Goal: Task Accomplishment & Management: Complete application form

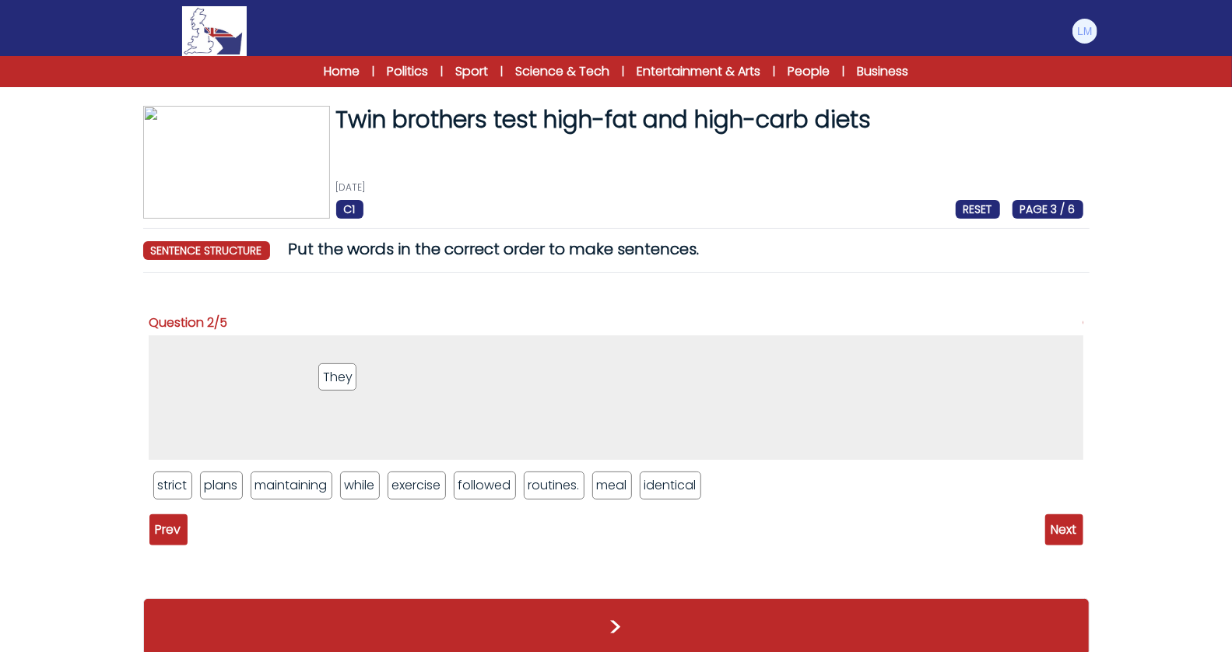
drag, startPoint x: 480, startPoint y: 493, endPoint x: 342, endPoint y: 385, distance: 175.2
drag, startPoint x: 495, startPoint y: 483, endPoint x: 338, endPoint y: 357, distance: 202.1
drag, startPoint x: 178, startPoint y: 487, endPoint x: 329, endPoint y: 357, distance: 199.3
drag, startPoint x: 491, startPoint y: 483, endPoint x: 420, endPoint y: 351, distance: 150.1
drag, startPoint x: 168, startPoint y: 485, endPoint x: 466, endPoint y: 357, distance: 324.7
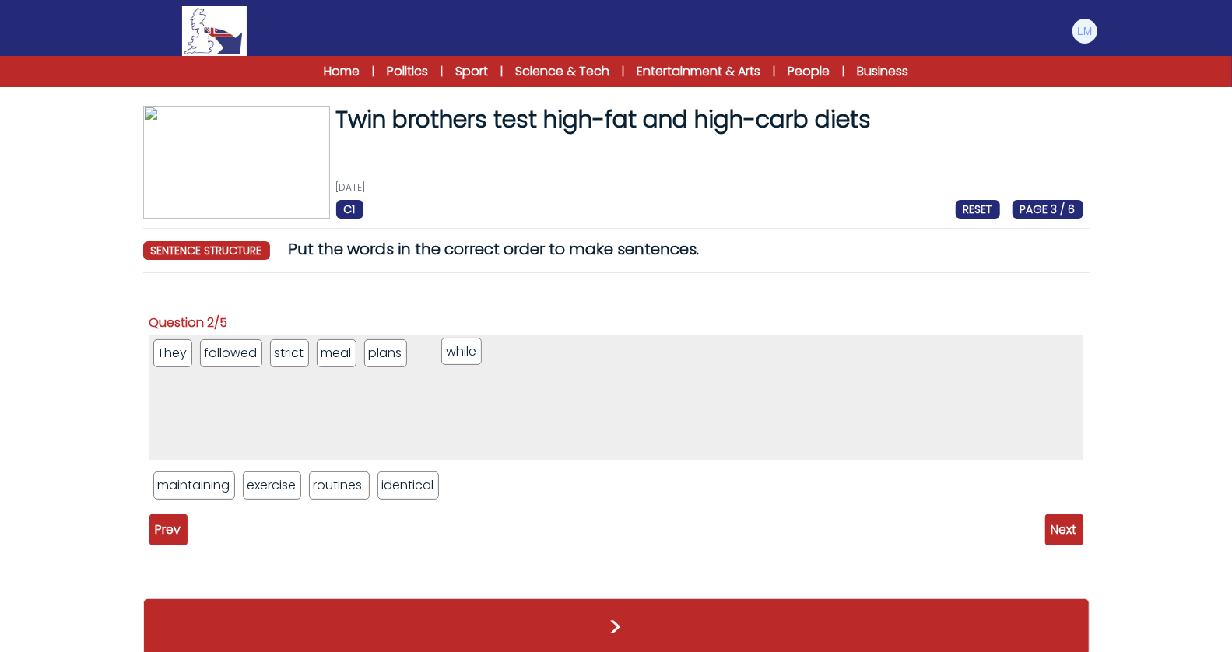
drag, startPoint x: 265, startPoint y: 486, endPoint x: 470, endPoint y: 346, distance: 248.1
drag, startPoint x: 192, startPoint y: 491, endPoint x: 527, endPoint y: 375, distance: 355.1
drag, startPoint x: 321, startPoint y: 492, endPoint x: 608, endPoint y: 357, distance: 317.3
drag, startPoint x: 178, startPoint y: 478, endPoint x: 723, endPoint y: 359, distance: 557.1
drag, startPoint x: 173, startPoint y: 494, endPoint x: 729, endPoint y: 373, distance: 568.8
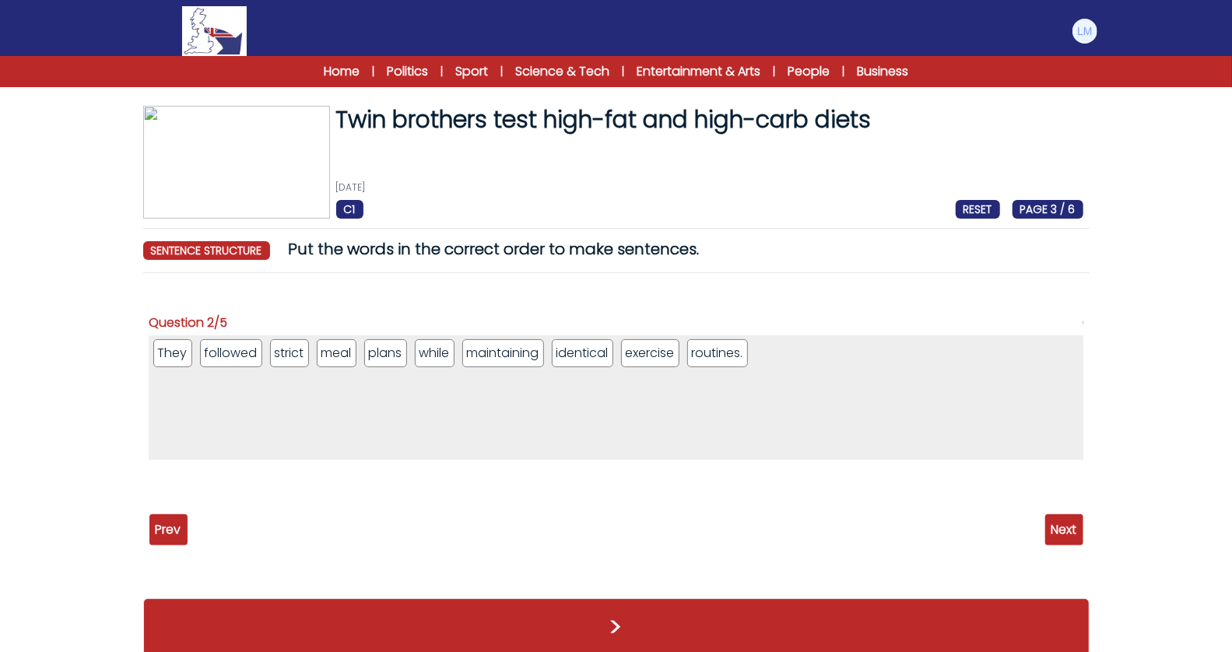
click at [1067, 531] on span "Next" at bounding box center [1065, 530] width 38 height 31
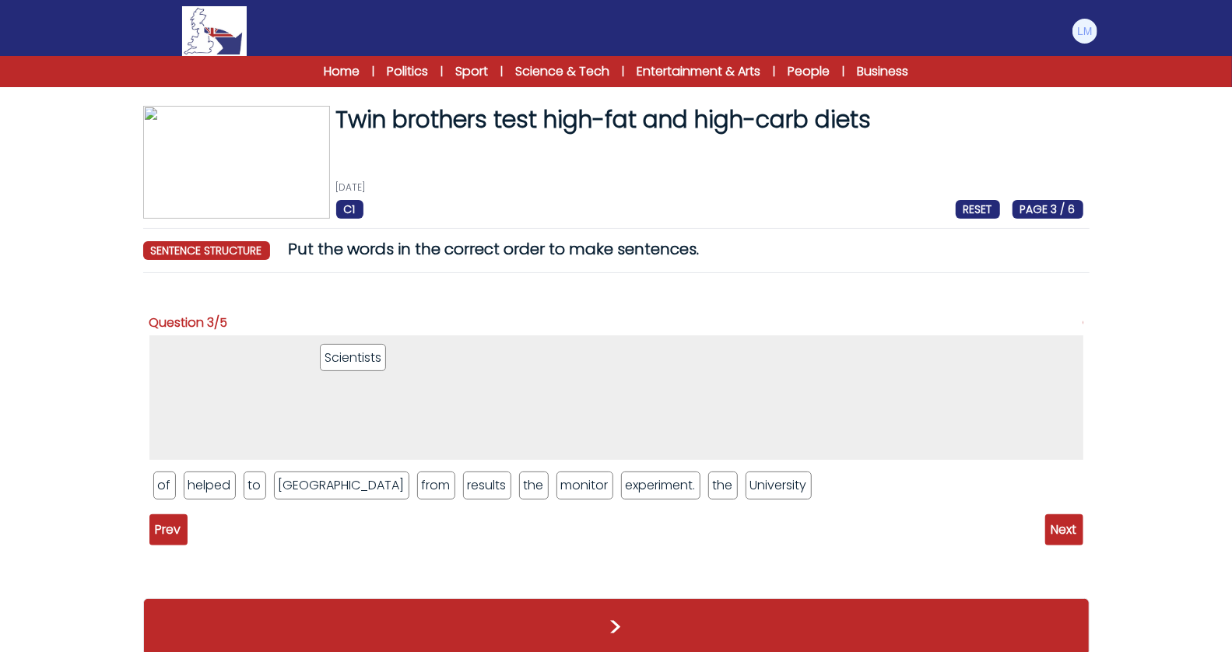
drag, startPoint x: 558, startPoint y: 483, endPoint x: 363, endPoint y: 357, distance: 233.0
drag, startPoint x: 160, startPoint y: 485, endPoint x: 319, endPoint y: 329, distance: 222.4
drag, startPoint x: 262, startPoint y: 483, endPoint x: 323, endPoint y: 336, distance: 160.2
drag, startPoint x: 605, startPoint y: 487, endPoint x: 445, endPoint y: 362, distance: 202.5
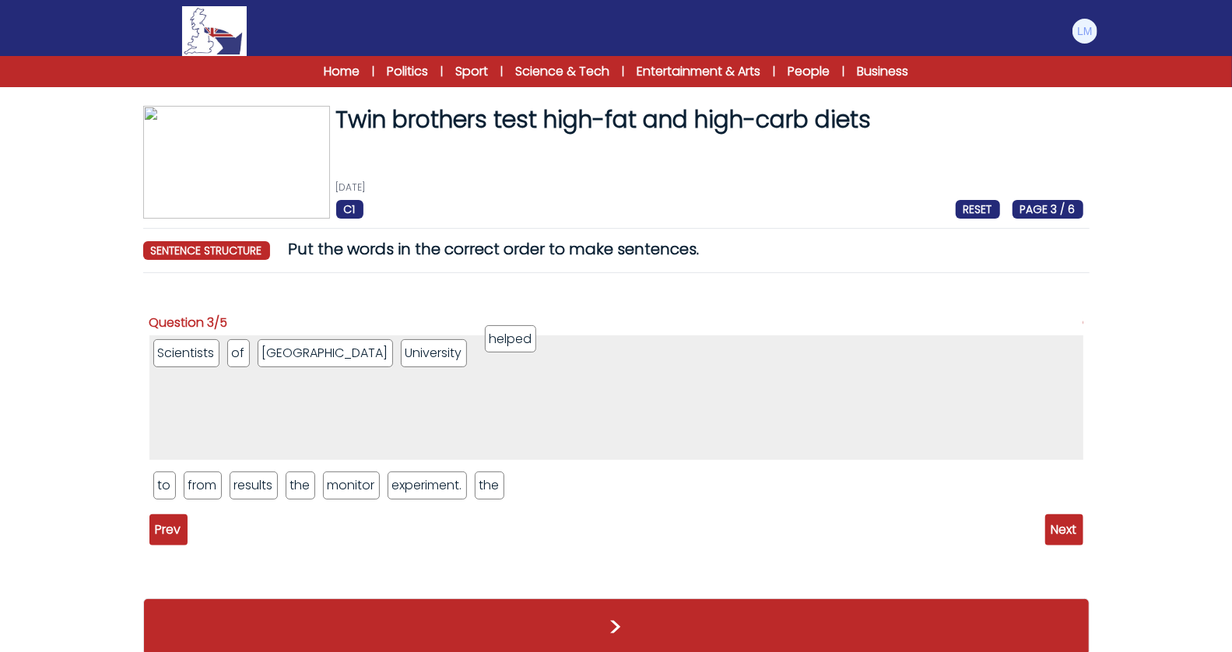
drag, startPoint x: 177, startPoint y: 484, endPoint x: 508, endPoint y: 338, distance: 362.5
drag, startPoint x: 166, startPoint y: 486, endPoint x: 571, endPoint y: 361, distance: 423.6
drag, startPoint x: 317, startPoint y: 481, endPoint x: 586, endPoint y: 350, distance: 299.5
drag, startPoint x: 272, startPoint y: 482, endPoint x: 630, endPoint y: 366, distance: 375.7
drag, startPoint x: 163, startPoint y: 492, endPoint x: 226, endPoint y: 347, distance: 158.0
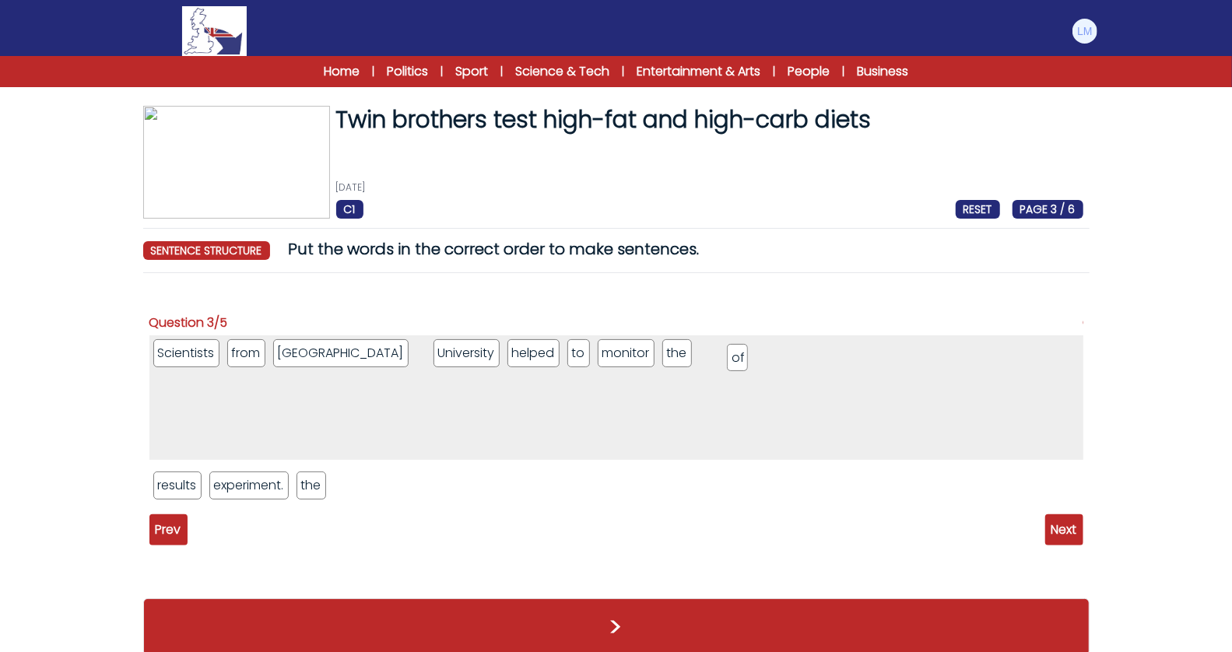
drag, startPoint x: 282, startPoint y: 350, endPoint x: 737, endPoint y: 354, distance: 454.7
drag, startPoint x: 389, startPoint y: 357, endPoint x: 390, endPoint y: 420, distance: 63.1
drag, startPoint x: 387, startPoint y: 348, endPoint x: 385, endPoint y: 503, distance: 155.0
drag, startPoint x: 185, startPoint y: 487, endPoint x: 810, endPoint y: 438, distance: 627.1
drag, startPoint x: 290, startPoint y: 488, endPoint x: 962, endPoint y: 434, distance: 674.8
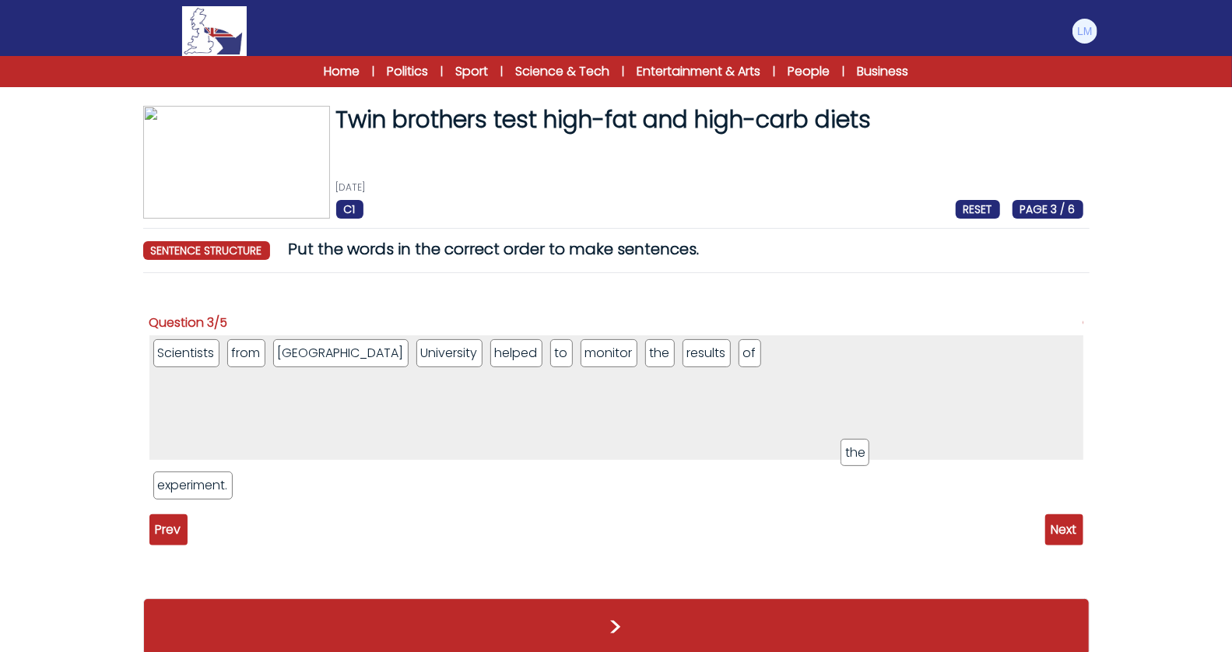
drag, startPoint x: 260, startPoint y: 487, endPoint x: 899, endPoint y: 445, distance: 640.6
drag, startPoint x: 184, startPoint y: 490, endPoint x: 947, endPoint y: 431, distance: 765.3
click at [1058, 513] on div "Question 3/5 Scientists from Loughborough University helped to monitor the resu…" at bounding box center [616, 406] width 934 height 216
click at [1062, 529] on span "Next" at bounding box center [1065, 530] width 38 height 31
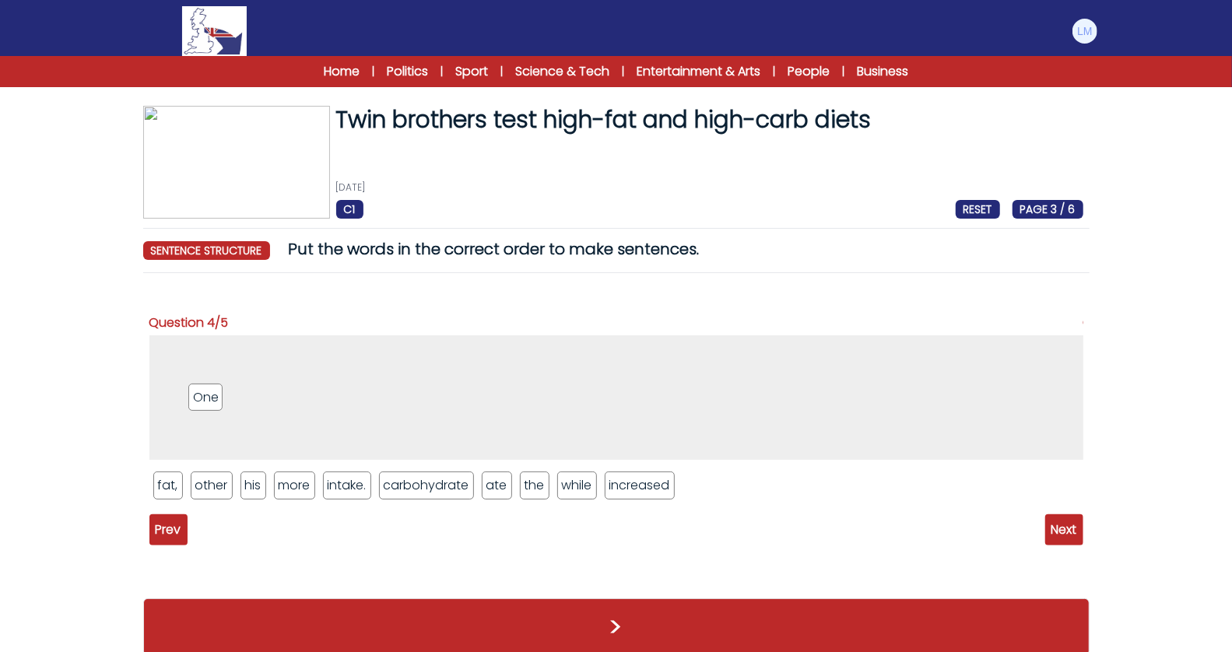
drag, startPoint x: 211, startPoint y: 483, endPoint x: 211, endPoint y: 395, distance: 88.0
drag, startPoint x: 490, startPoint y: 489, endPoint x: 324, endPoint y: 379, distance: 198.9
drag, startPoint x: 169, startPoint y: 490, endPoint x: 332, endPoint y: 343, distance: 219.9
drag, startPoint x: 498, startPoint y: 489, endPoint x: 396, endPoint y: 358, distance: 165.9
drag, startPoint x: 461, startPoint y: 486, endPoint x: 468, endPoint y: 349, distance: 137.2
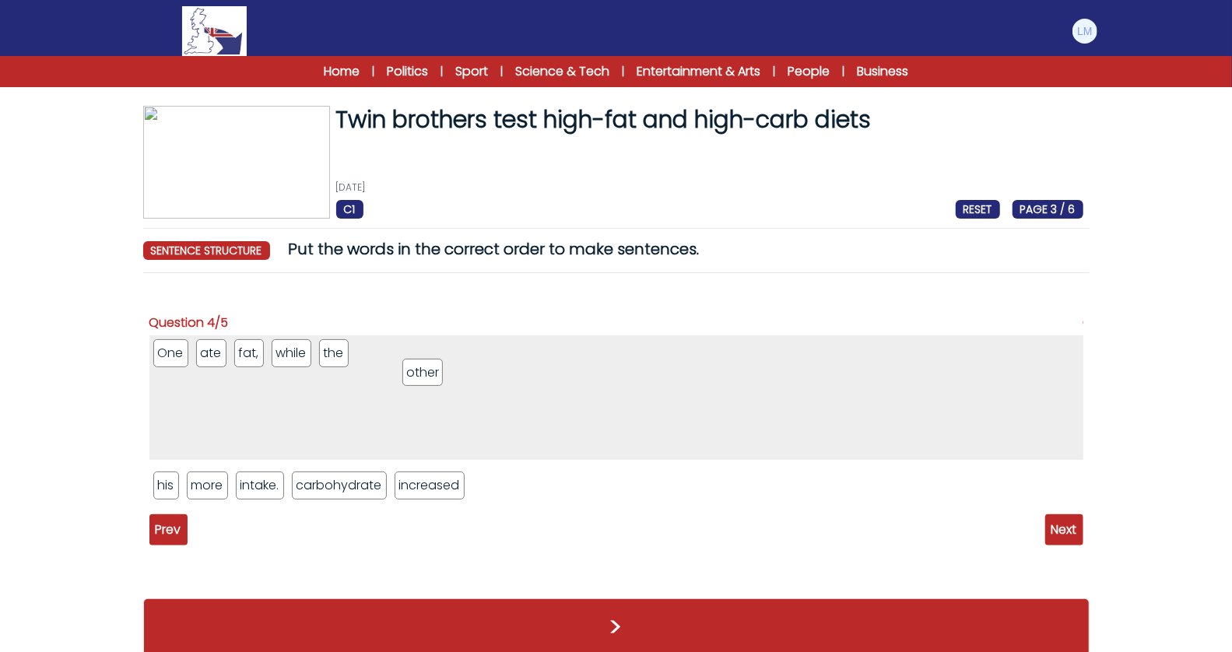
drag, startPoint x: 178, startPoint y: 489, endPoint x: 459, endPoint y: 364, distance: 308.5
drag, startPoint x: 435, startPoint y: 492, endPoint x: 197, endPoint y: 359, distance: 272.9
drag, startPoint x: 282, startPoint y: 354, endPoint x: 588, endPoint y: 353, distance: 306.0
drag, startPoint x: 165, startPoint y: 484, endPoint x: 465, endPoint y: 424, distance: 305.7
drag, startPoint x: 220, startPoint y: 491, endPoint x: 627, endPoint y: 357, distance: 428.2
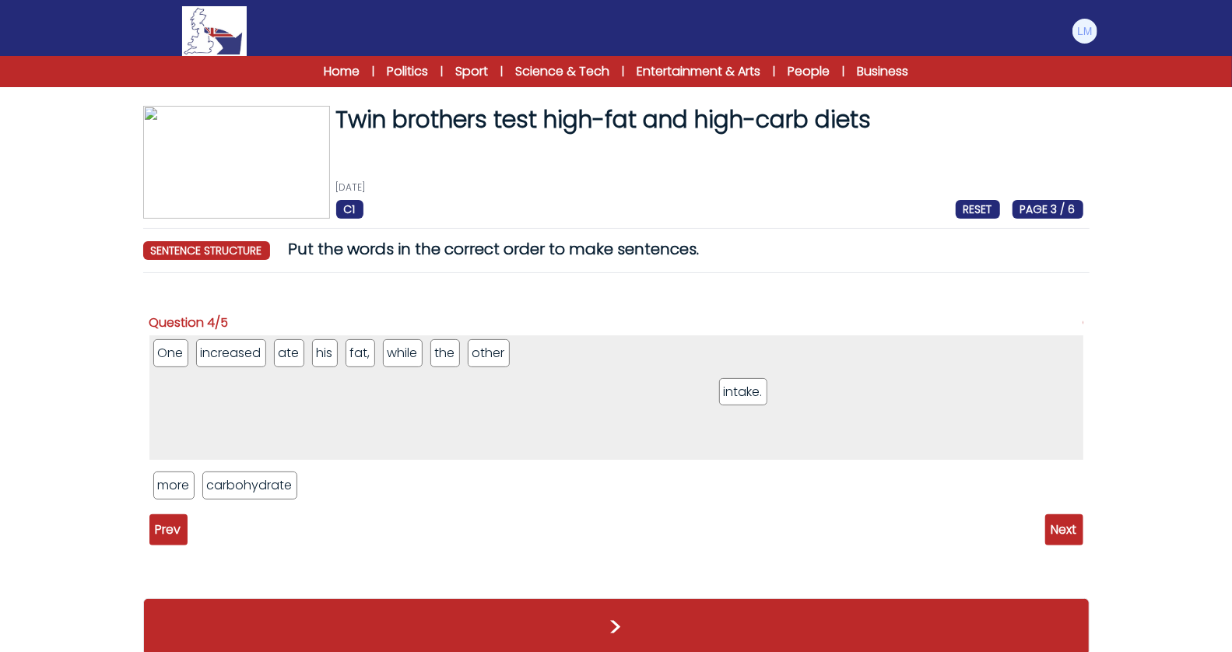
drag, startPoint x: 408, startPoint y: 352, endPoint x: 748, endPoint y: 391, distance: 342.5
drag, startPoint x: 272, startPoint y: 494, endPoint x: 526, endPoint y: 365, distance: 284.5
drag, startPoint x: 526, startPoint y: 353, endPoint x: 768, endPoint y: 414, distance: 250.4
drag, startPoint x: 314, startPoint y: 351, endPoint x: 476, endPoint y: 336, distance: 163.5
drag, startPoint x: 234, startPoint y: 361, endPoint x: 416, endPoint y: 357, distance: 181.4
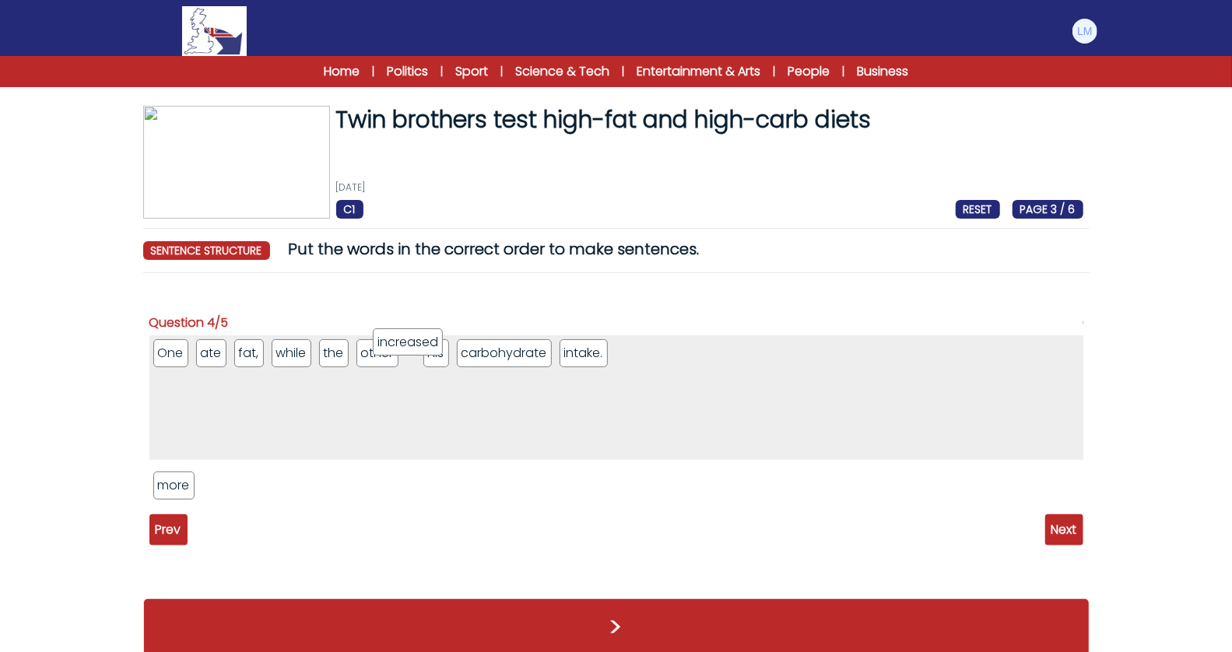
drag, startPoint x: 455, startPoint y: 357, endPoint x: 394, endPoint y: 346, distance: 62.5
drag, startPoint x: 177, startPoint y: 487, endPoint x: 479, endPoint y: 350, distance: 331.4
drag, startPoint x: 504, startPoint y: 357, endPoint x: 240, endPoint y: 354, distance: 264.0
click at [1072, 525] on span "Next" at bounding box center [1065, 530] width 38 height 31
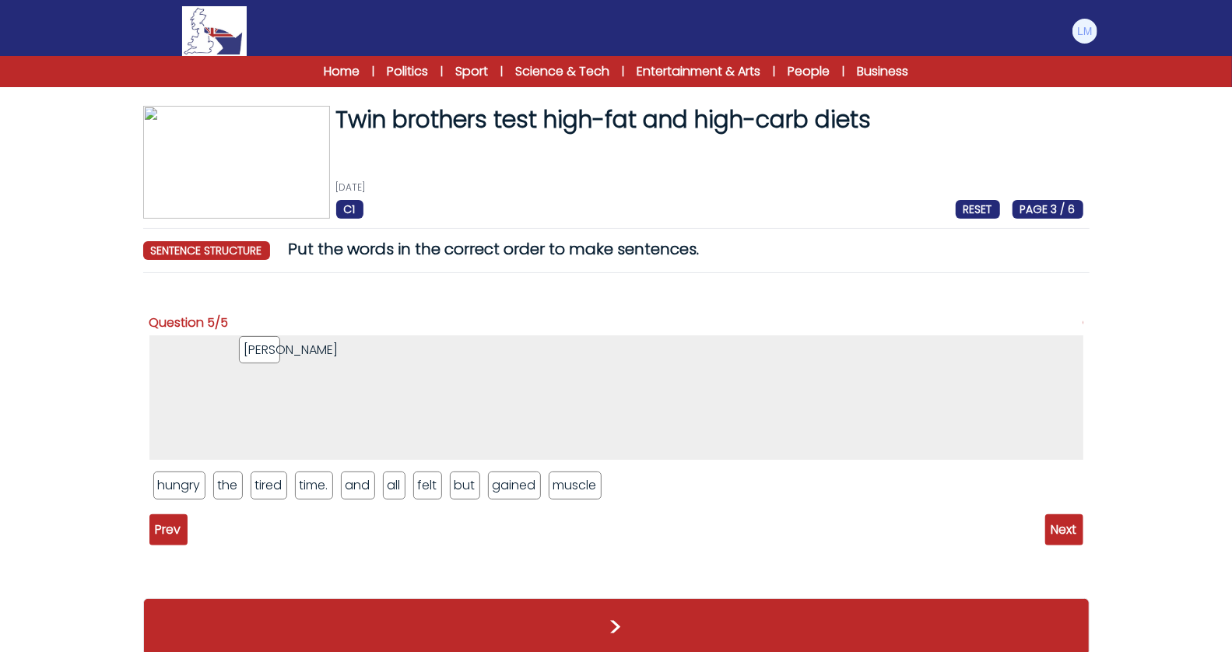
drag, startPoint x: 329, startPoint y: 487, endPoint x: 275, endPoint y: 351, distance: 146.0
drag, startPoint x: 428, startPoint y: 483, endPoint x: 335, endPoint y: 377, distance: 141.8
drag, startPoint x: 398, startPoint y: 487, endPoint x: 248, endPoint y: 364, distance: 193.6
drag, startPoint x: 228, startPoint y: 483, endPoint x: 293, endPoint y: 330, distance: 165.7
drag, startPoint x: 417, startPoint y: 485, endPoint x: 218, endPoint y: 345, distance: 243.7
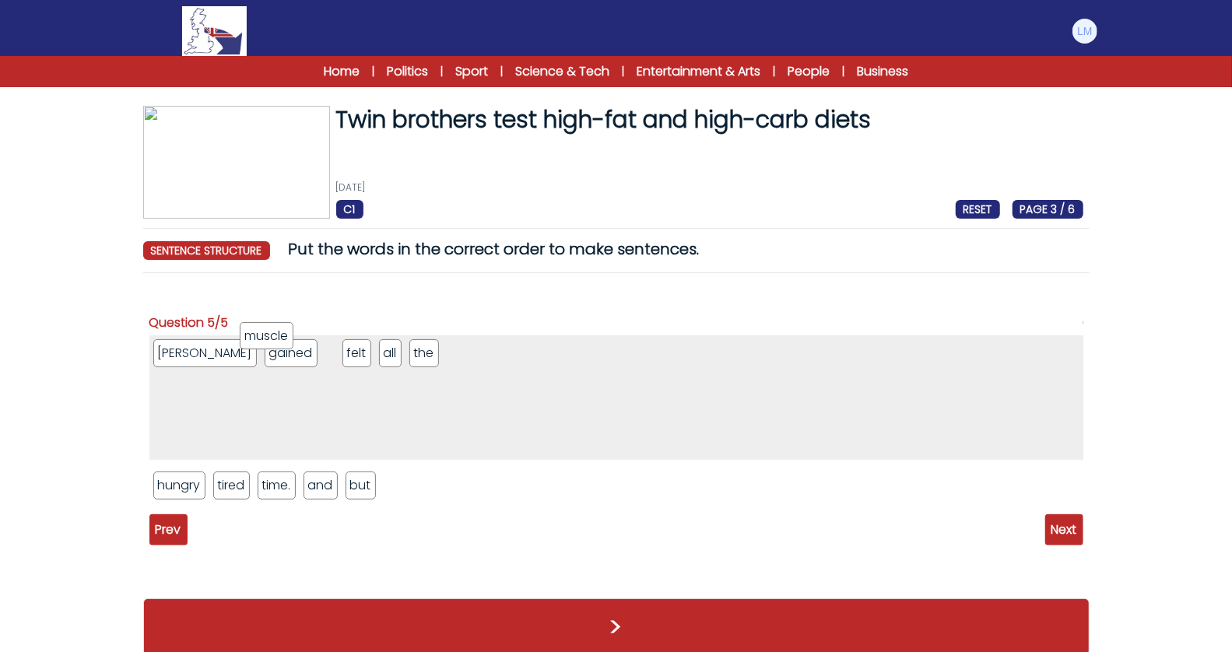
drag, startPoint x: 411, startPoint y: 493, endPoint x: 269, endPoint y: 346, distance: 204.8
drag, startPoint x: 357, startPoint y: 487, endPoint x: 310, endPoint y: 351, distance: 144.0
drag, startPoint x: 223, startPoint y: 487, endPoint x: 374, endPoint y: 350, distance: 203.9
drag, startPoint x: 374, startPoint y: 350, endPoint x: 400, endPoint y: 359, distance: 28.1
drag, startPoint x: 268, startPoint y: 481, endPoint x: 406, endPoint y: 340, distance: 197.1
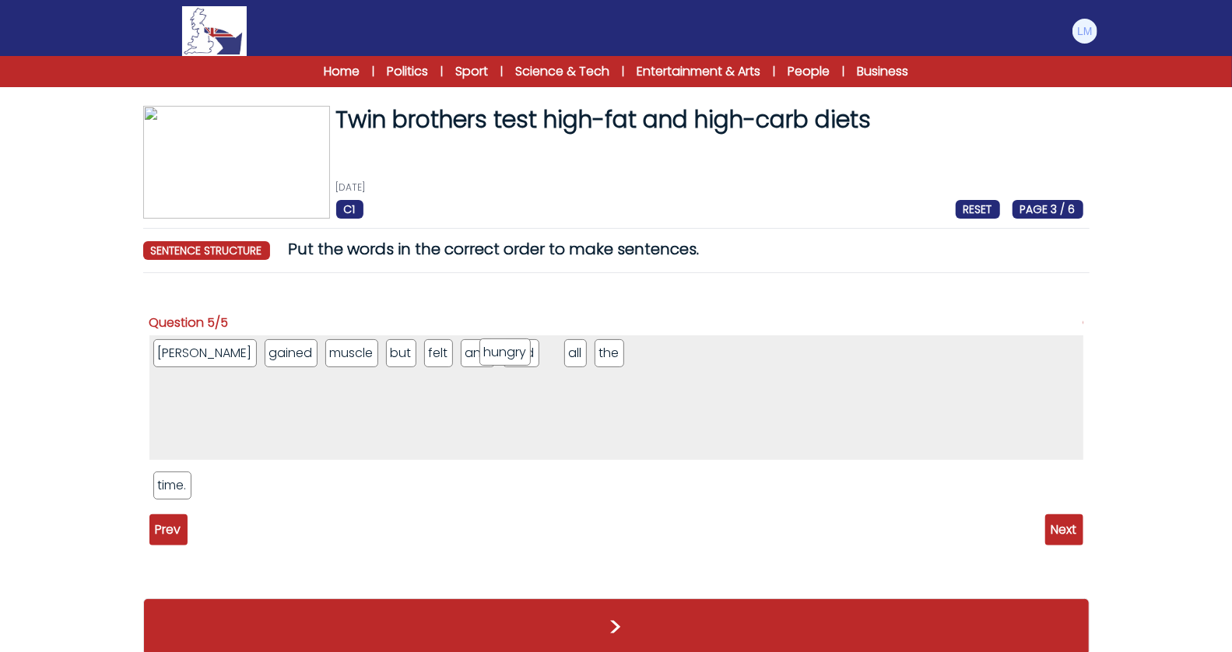
drag, startPoint x: 178, startPoint y: 483, endPoint x: 501, endPoint y: 350, distance: 350.2
drag, startPoint x: 468, startPoint y: 350, endPoint x: 410, endPoint y: 350, distance: 58.4
drag, startPoint x: 168, startPoint y: 485, endPoint x: 960, endPoint y: 435, distance: 793.4
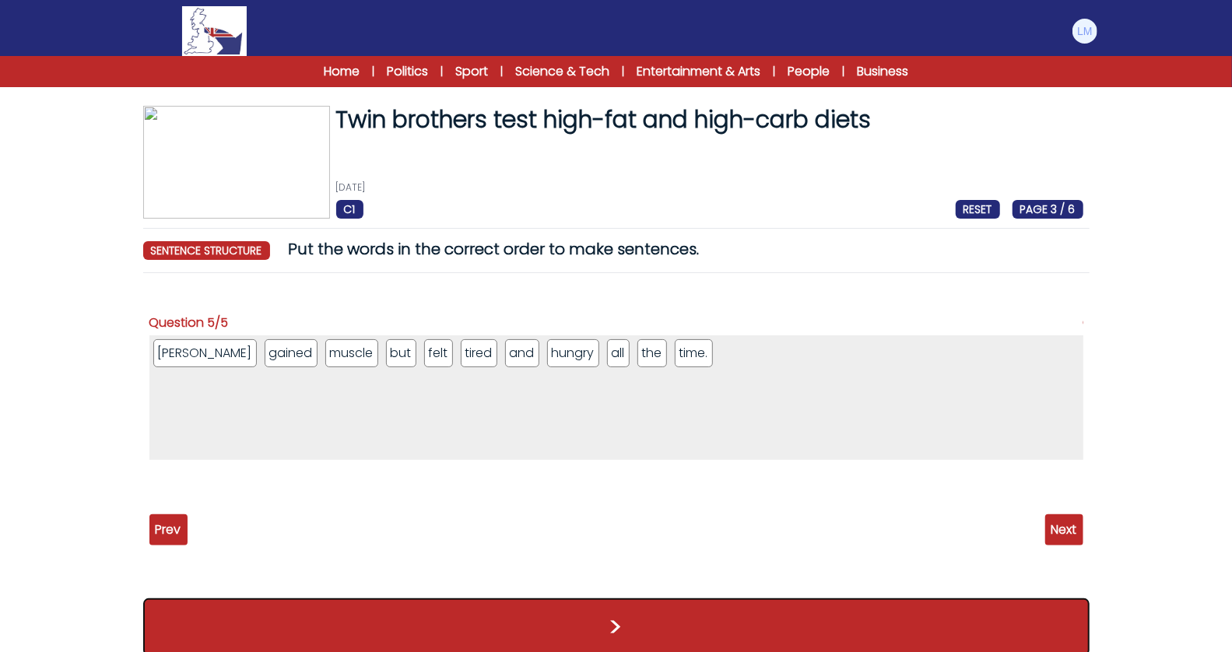
click at [648, 635] on button ">" at bounding box center [616, 628] width 947 height 58
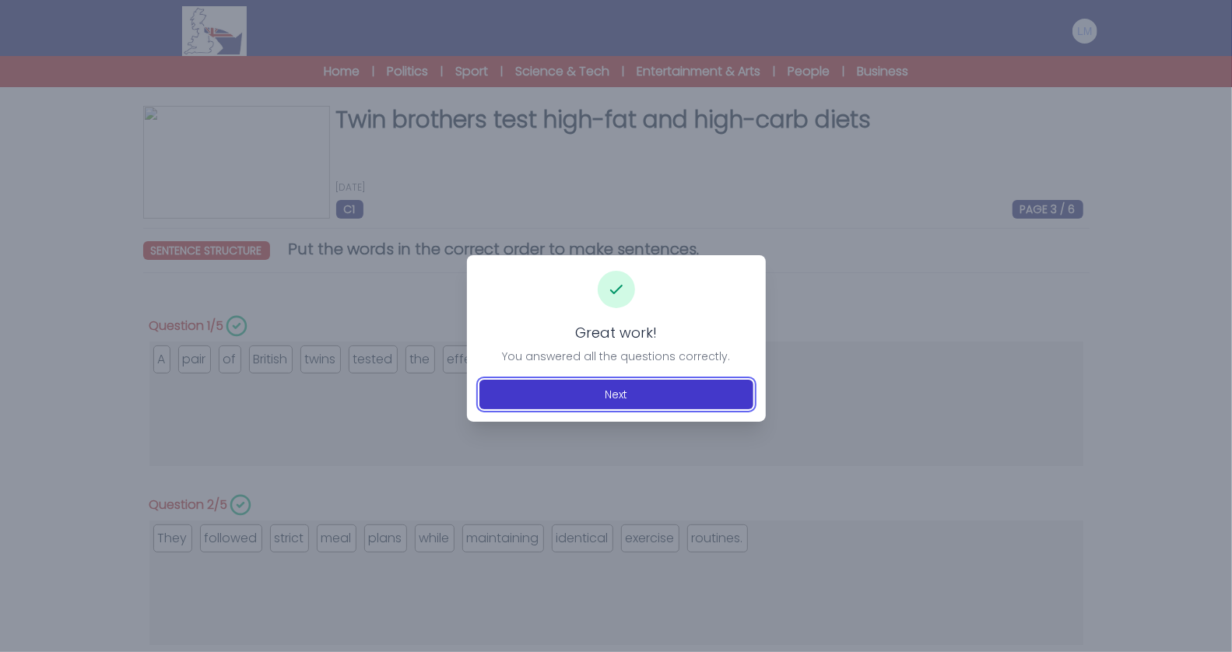
click at [631, 385] on button "Next" at bounding box center [617, 395] width 274 height 30
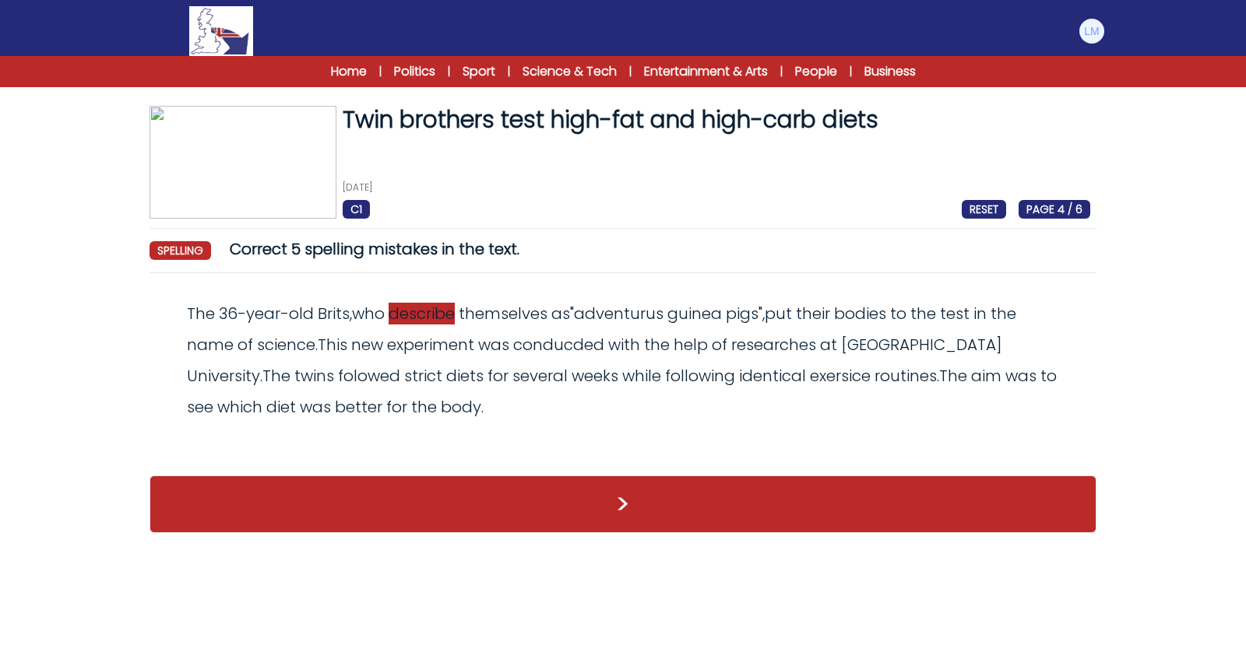
click at [453, 311] on span "describe" at bounding box center [422, 314] width 66 height 22
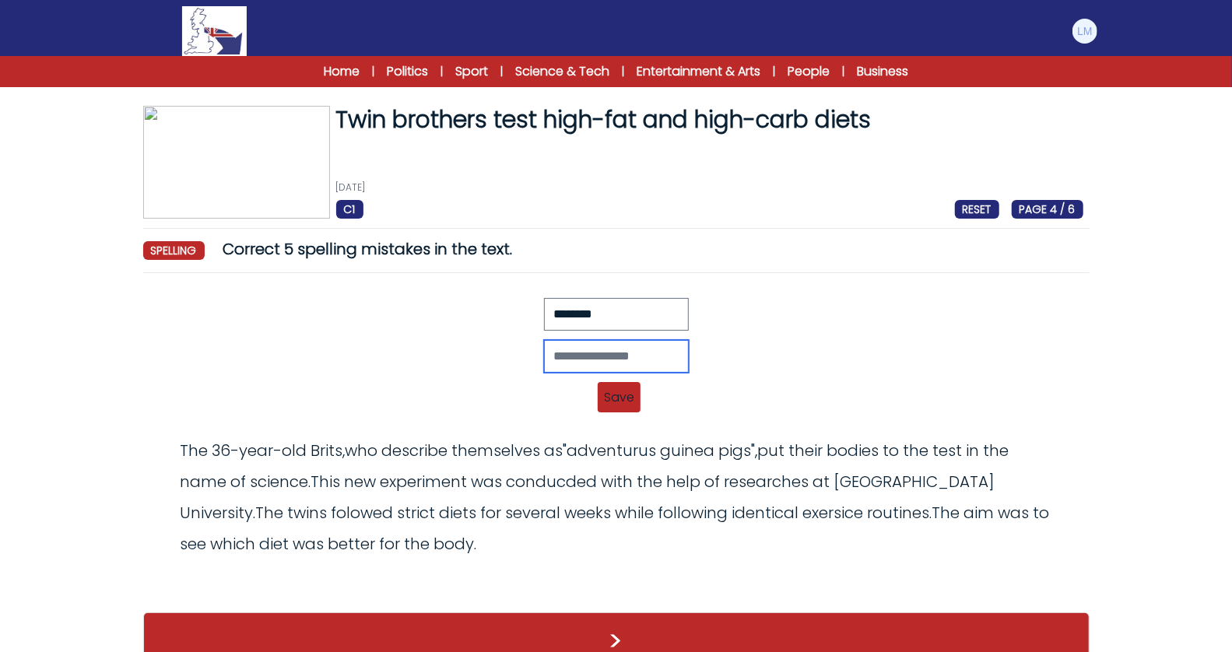
click at [586, 346] on input "text" at bounding box center [616, 356] width 145 height 33
type input "********"
click at [982, 207] on span "RESET" at bounding box center [977, 209] width 44 height 19
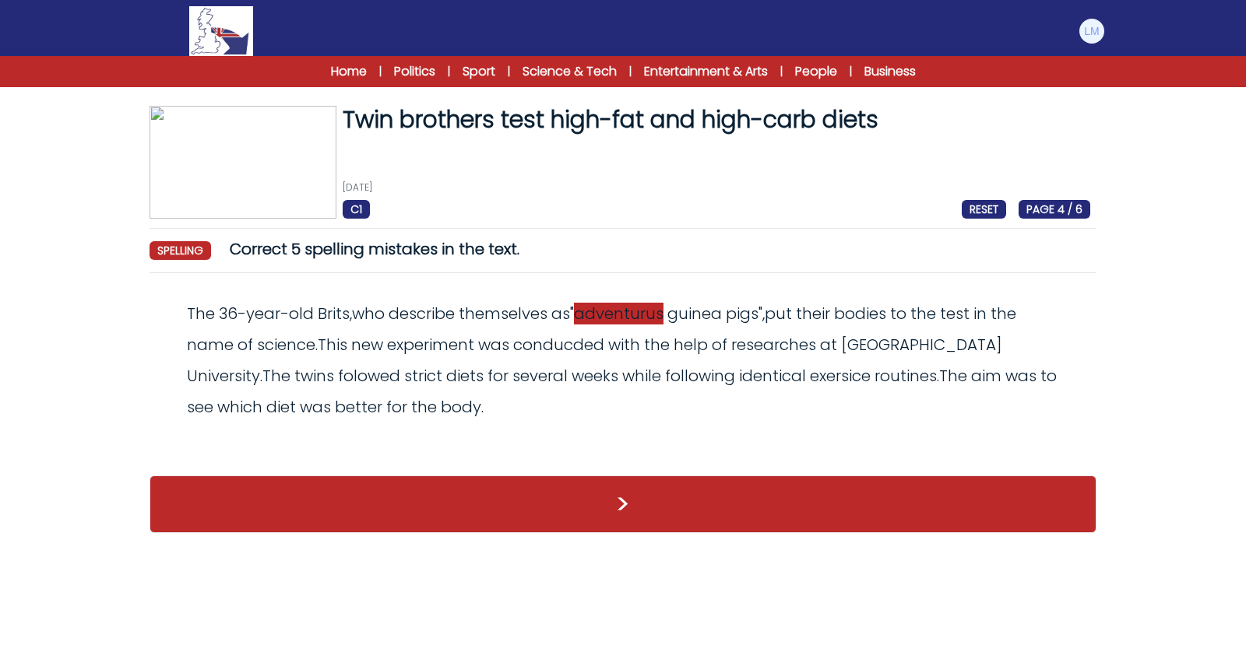
click at [646, 317] on span "adventurus" at bounding box center [619, 314] width 90 height 22
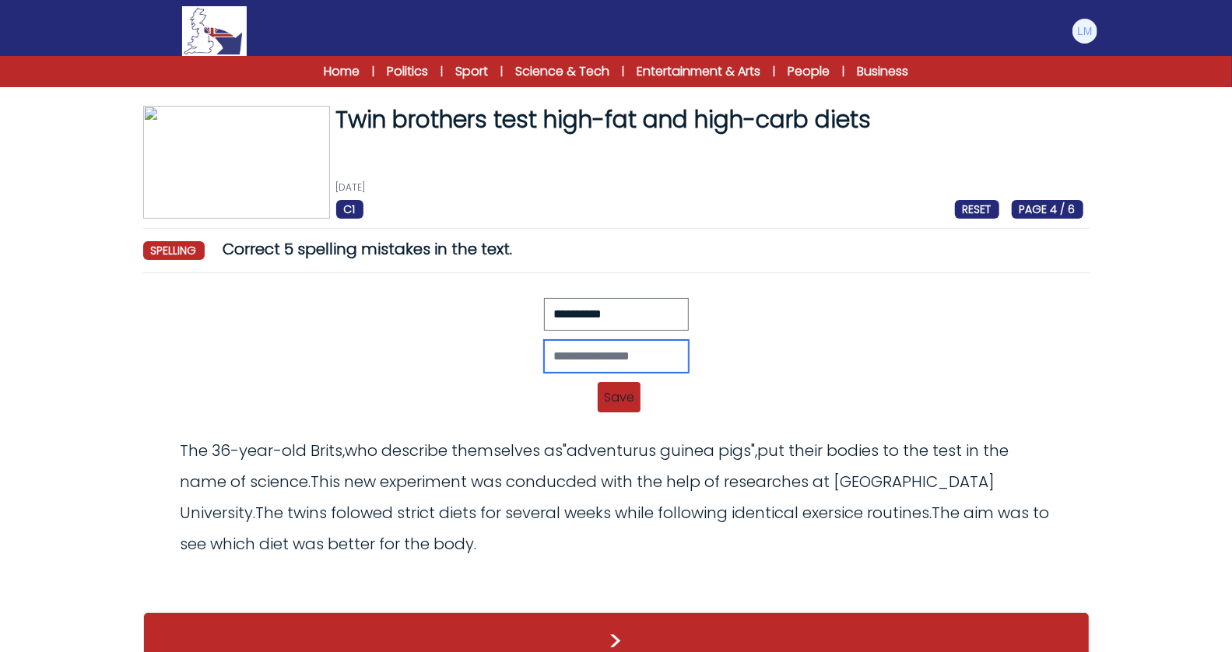
click at [599, 353] on input "text" at bounding box center [616, 356] width 145 height 33
type input "**********"
click at [613, 395] on span "Save" at bounding box center [619, 397] width 43 height 30
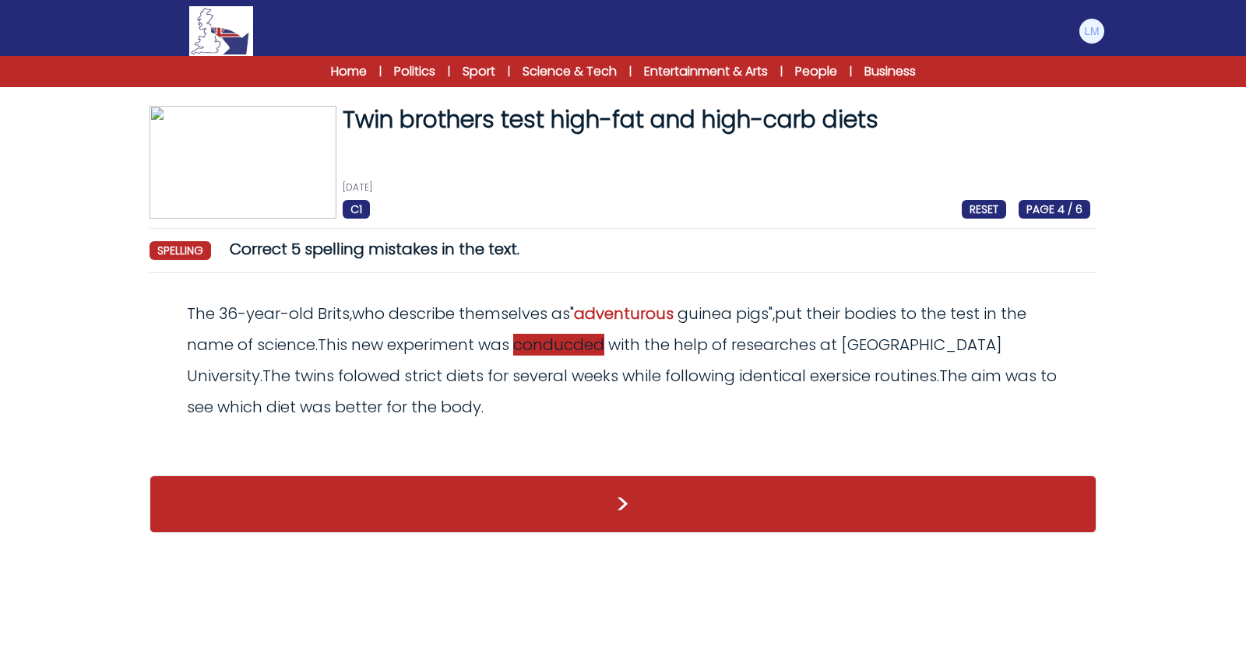
click at [568, 346] on span "conducded" at bounding box center [558, 345] width 91 height 22
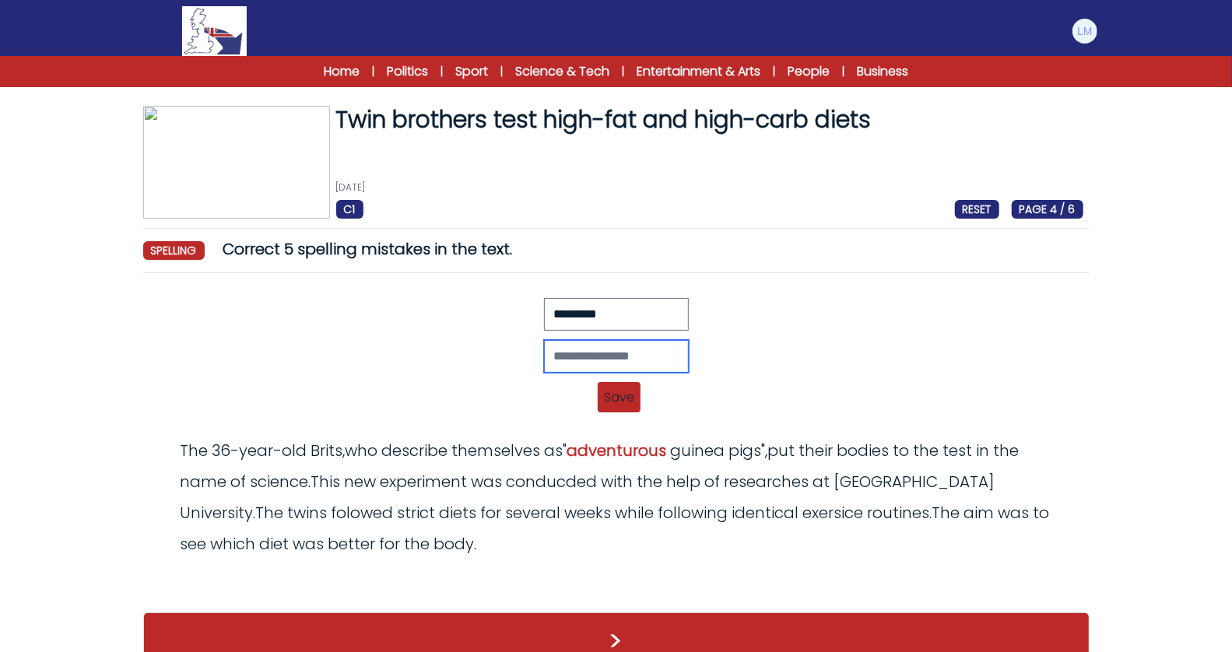
click at [603, 345] on input "text" at bounding box center [616, 356] width 145 height 33
type input "*********"
click at [616, 398] on span "Save" at bounding box center [619, 397] width 43 height 30
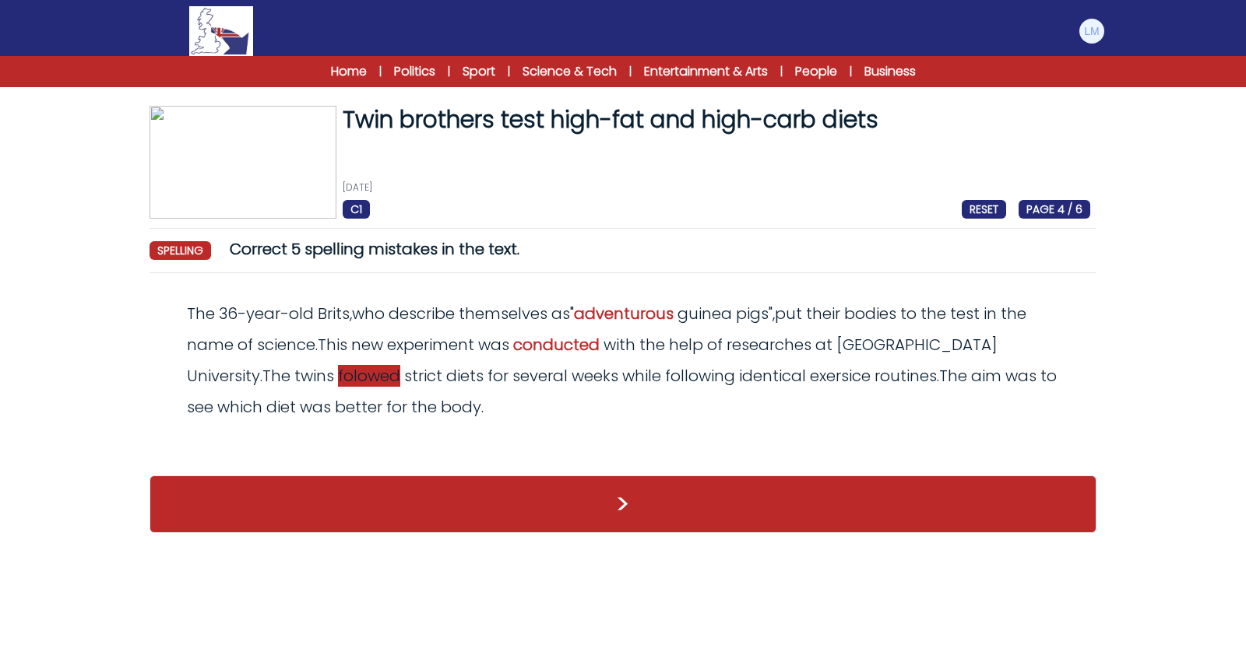
click at [338, 378] on span "folowed" at bounding box center [369, 376] width 62 height 22
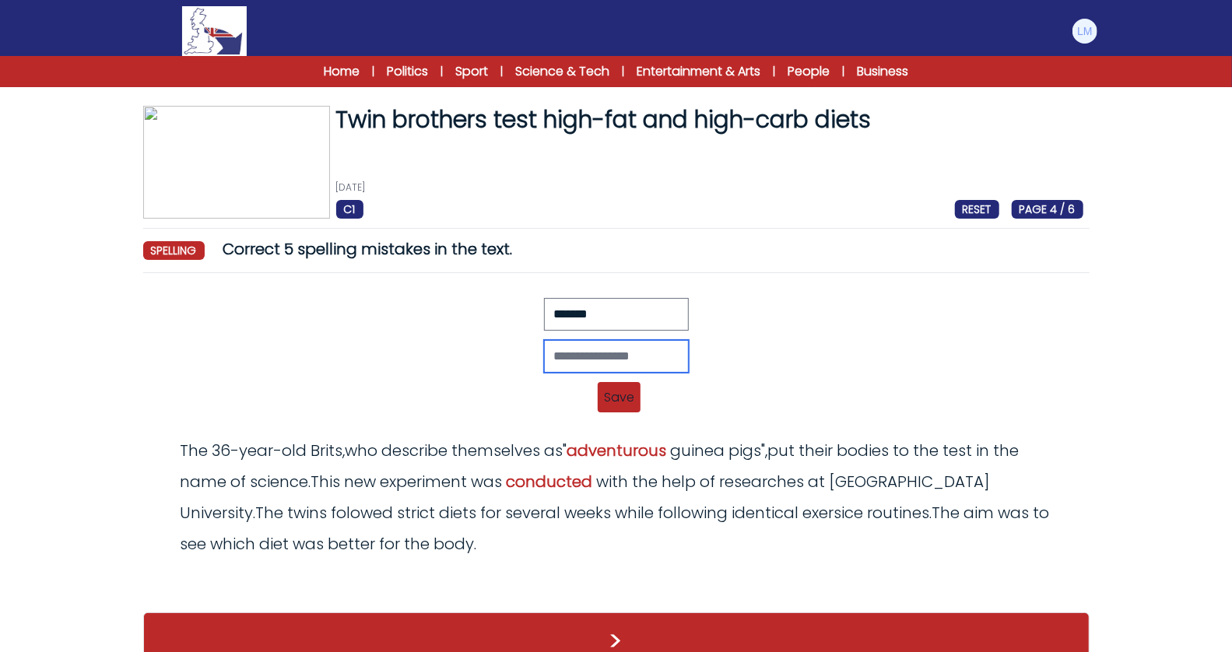
click at [581, 351] on input "text" at bounding box center [616, 356] width 145 height 33
type input "********"
click at [621, 389] on span "Save" at bounding box center [619, 397] width 43 height 30
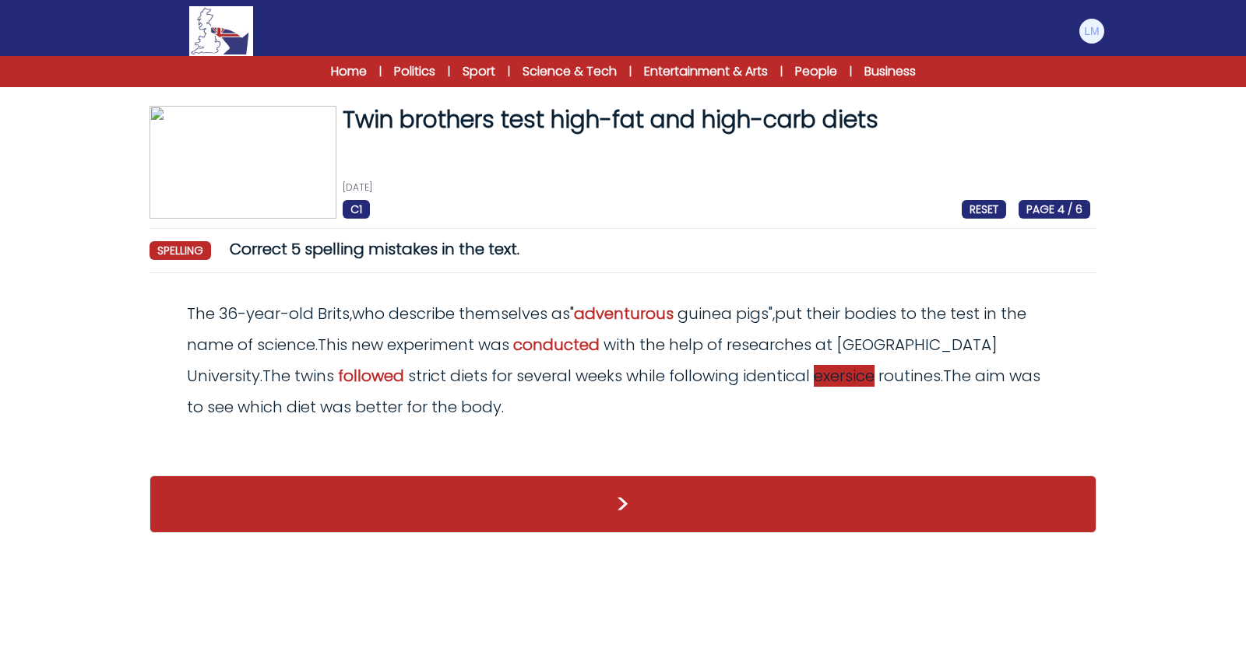
click at [814, 377] on span "exersice" at bounding box center [844, 376] width 61 height 22
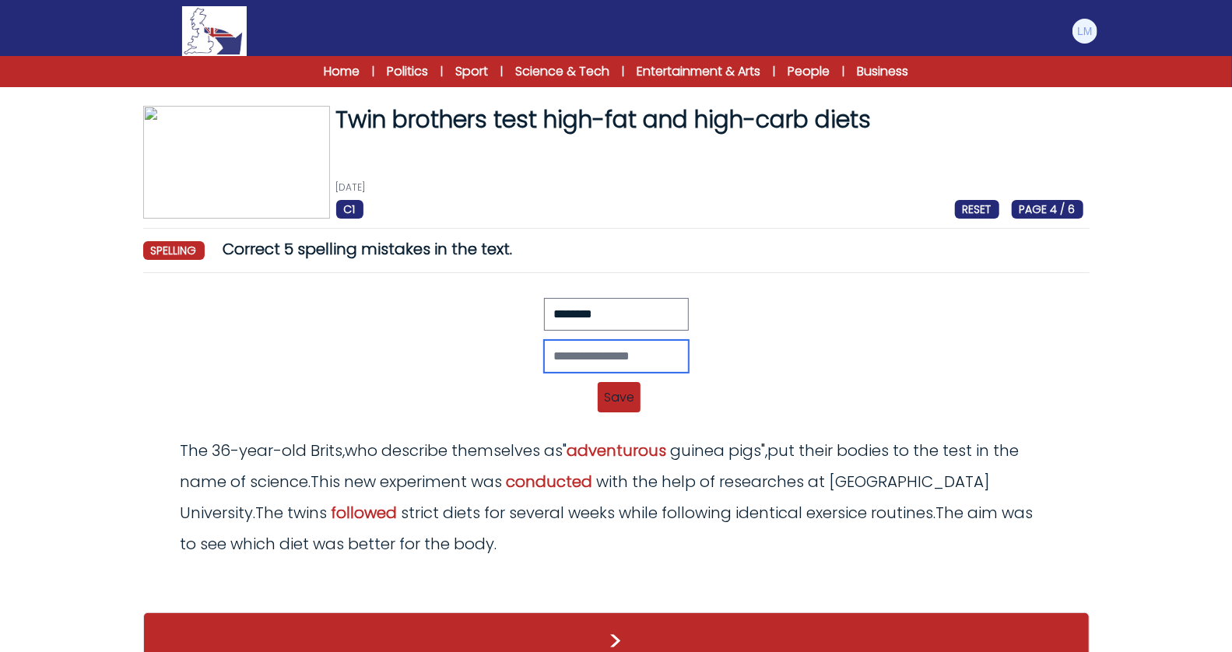
click at [608, 357] on input "text" at bounding box center [616, 356] width 145 height 33
type input "********"
click at [638, 401] on span "Save" at bounding box center [619, 397] width 43 height 30
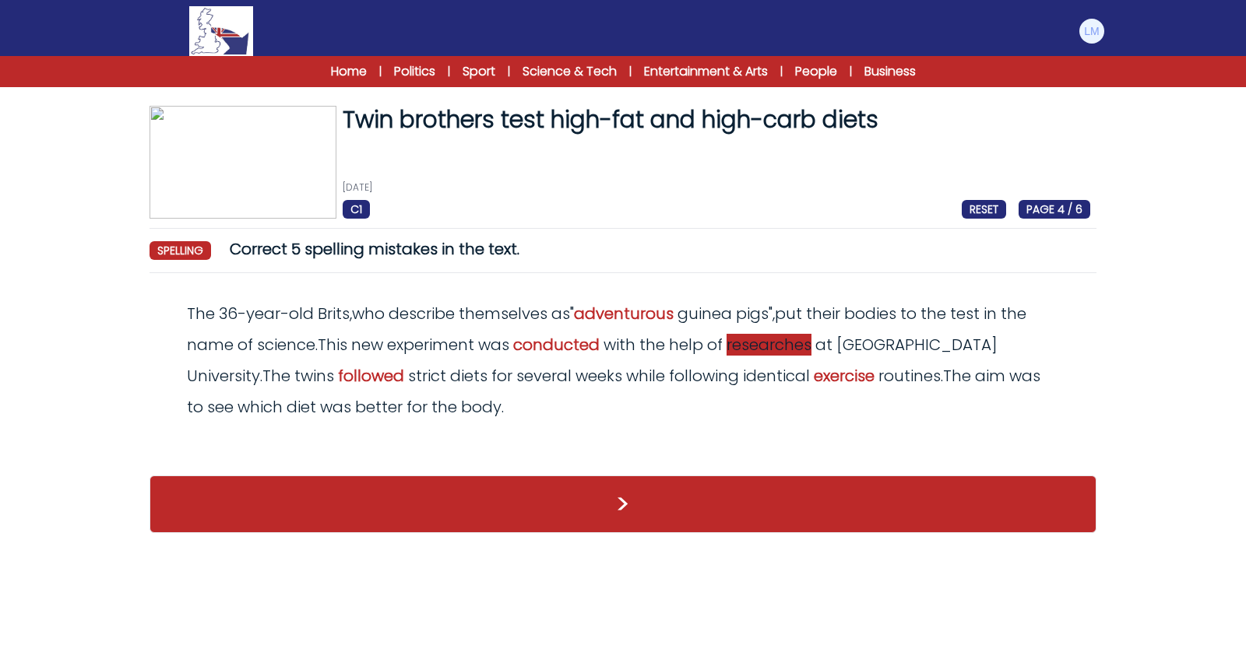
click at [793, 350] on span "researches" at bounding box center [768, 345] width 85 height 22
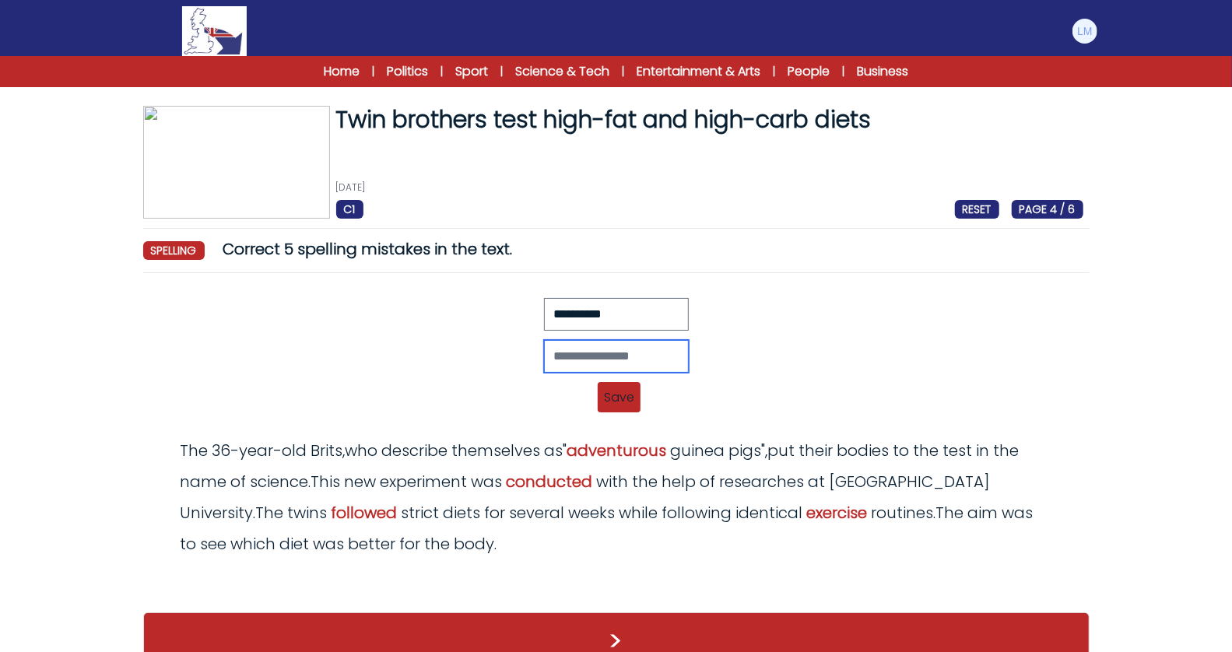
click at [562, 345] on input "text" at bounding box center [616, 356] width 145 height 33
type input "**********"
click at [627, 402] on span "Save" at bounding box center [619, 397] width 43 height 30
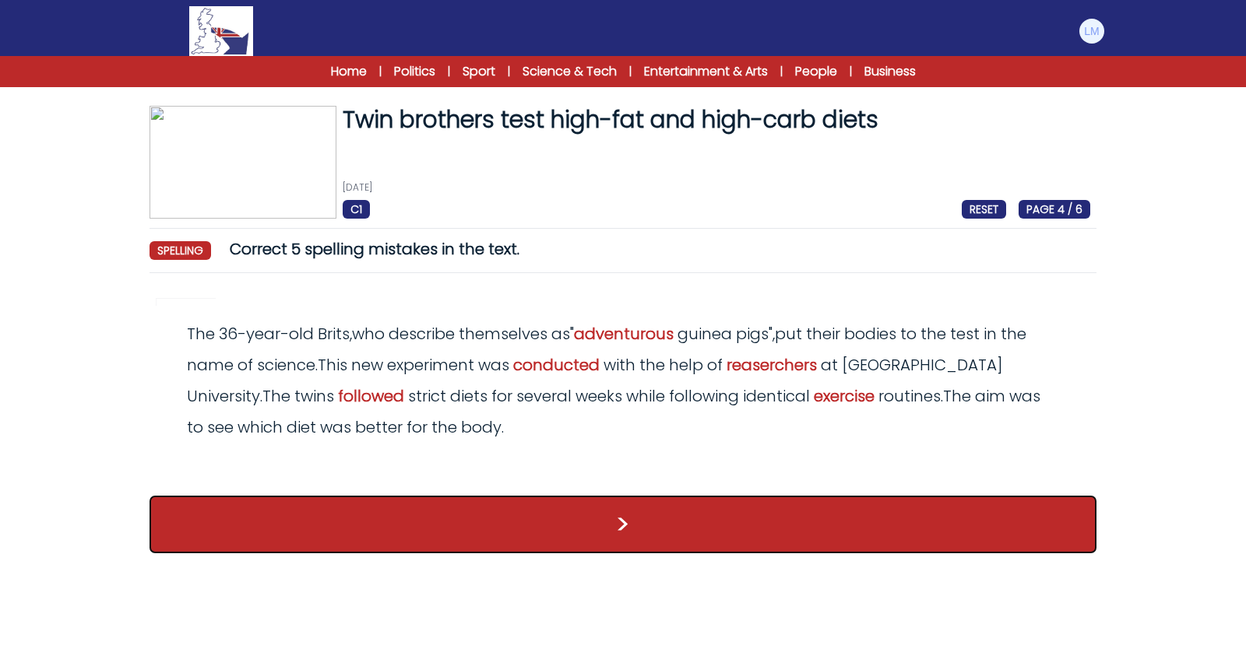
click at [626, 537] on div ">" at bounding box center [622, 524] width 947 height 89
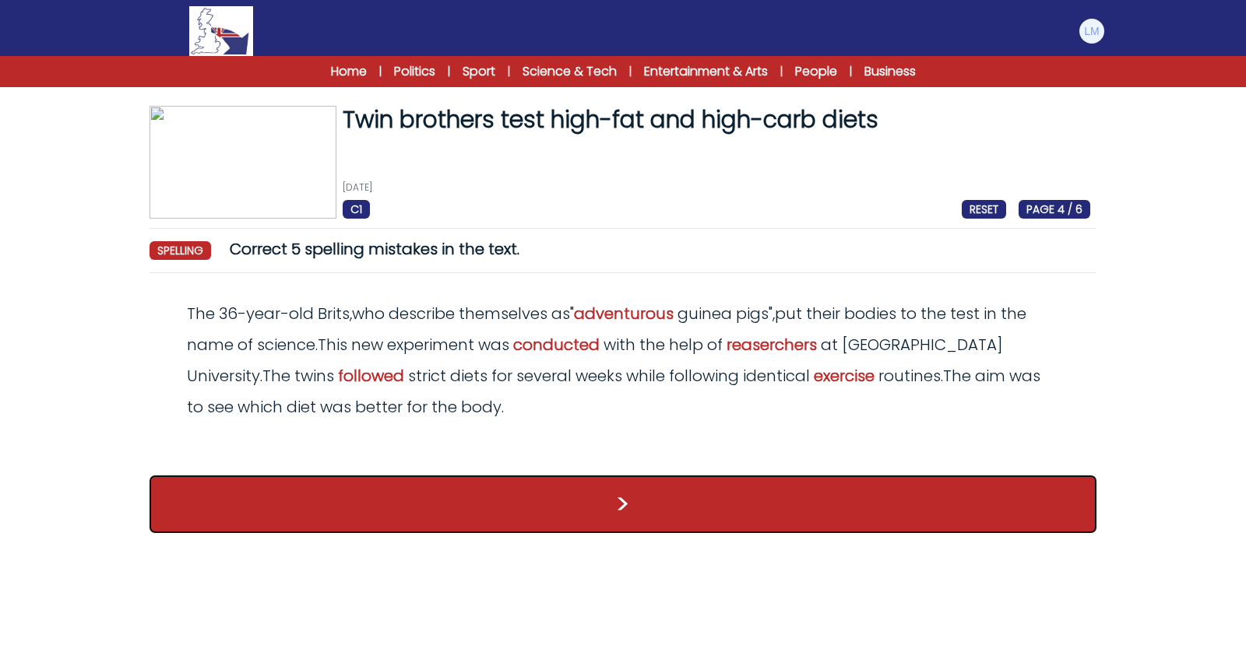
click at [627, 515] on button ">" at bounding box center [622, 505] width 947 height 58
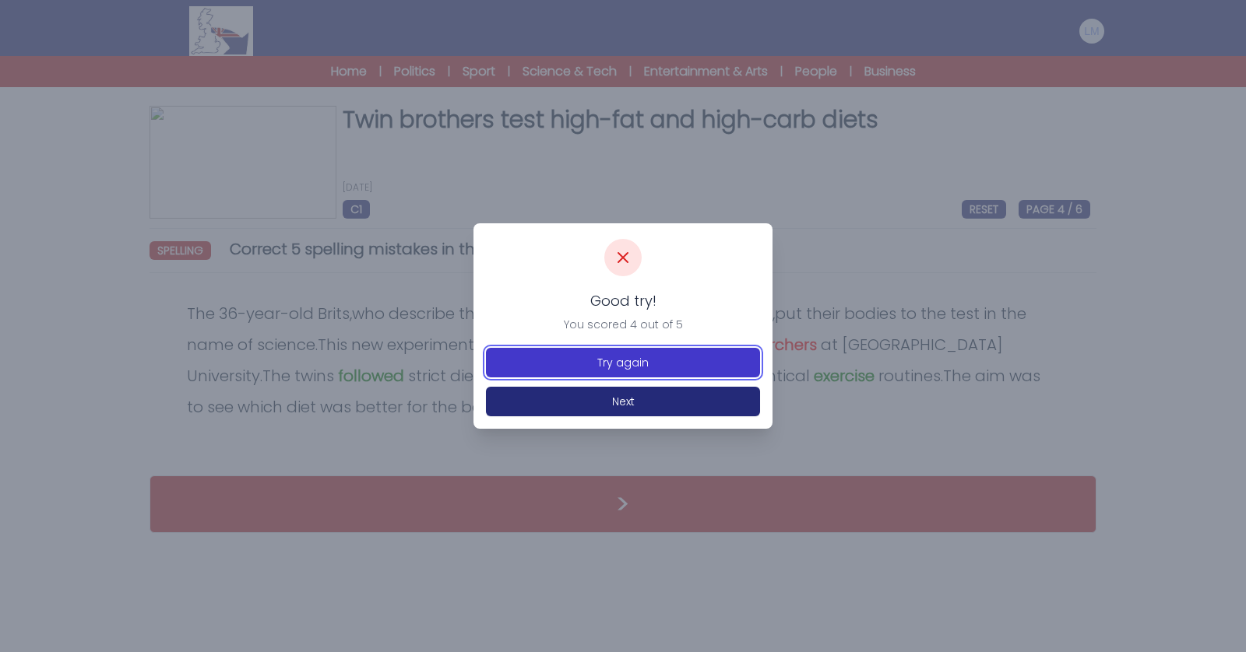
click at [698, 365] on button "Try again" at bounding box center [623, 363] width 274 height 30
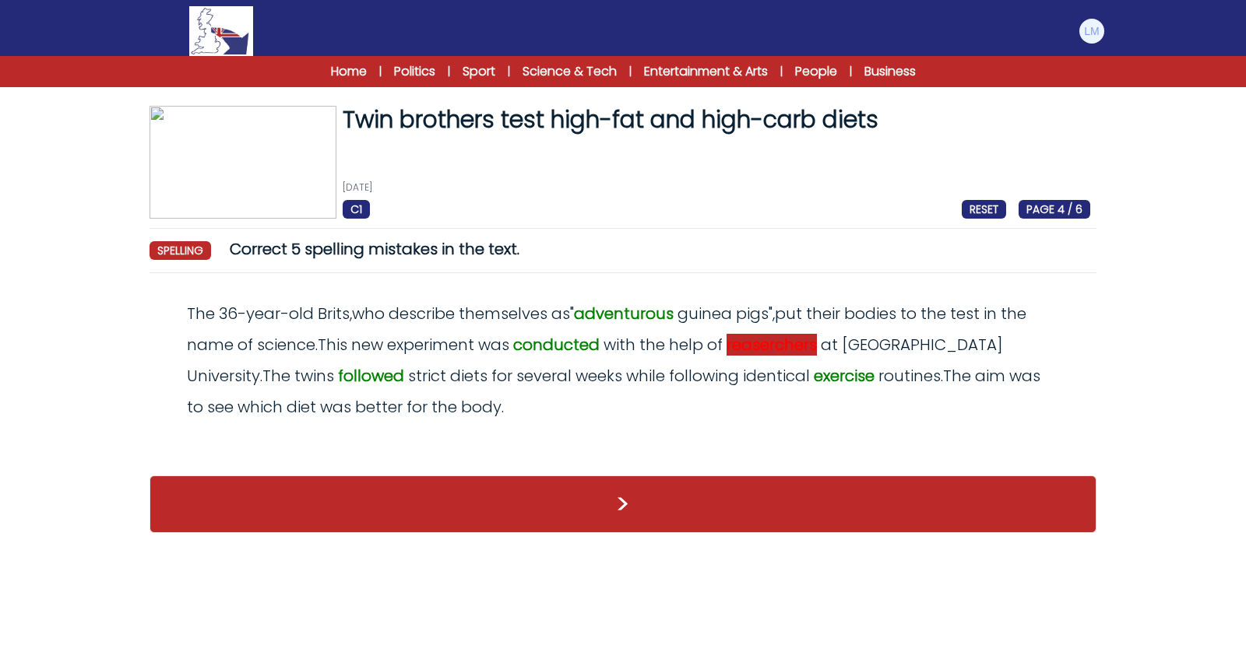
click at [772, 349] on span "reaserchers" at bounding box center [771, 345] width 90 height 22
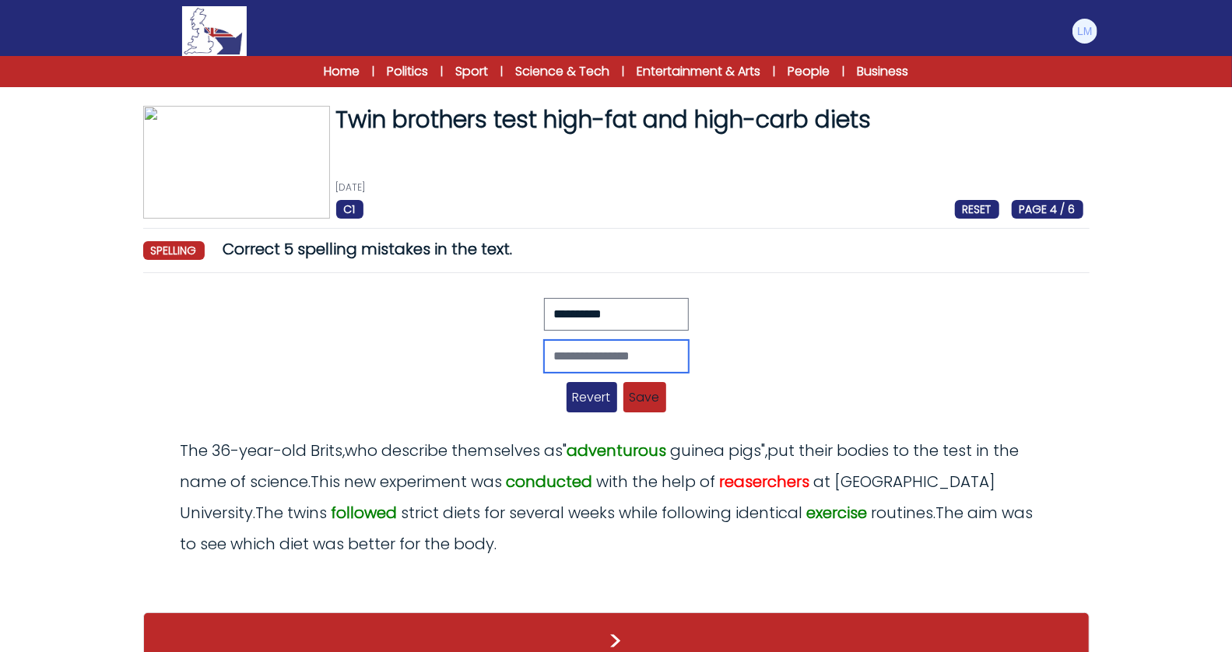
click at [609, 350] on input "text" at bounding box center [616, 356] width 145 height 33
paste input "**********"
click at [561, 347] on input "**********" at bounding box center [616, 356] width 145 height 33
type input "**********"
click at [647, 396] on span "Save" at bounding box center [645, 397] width 43 height 30
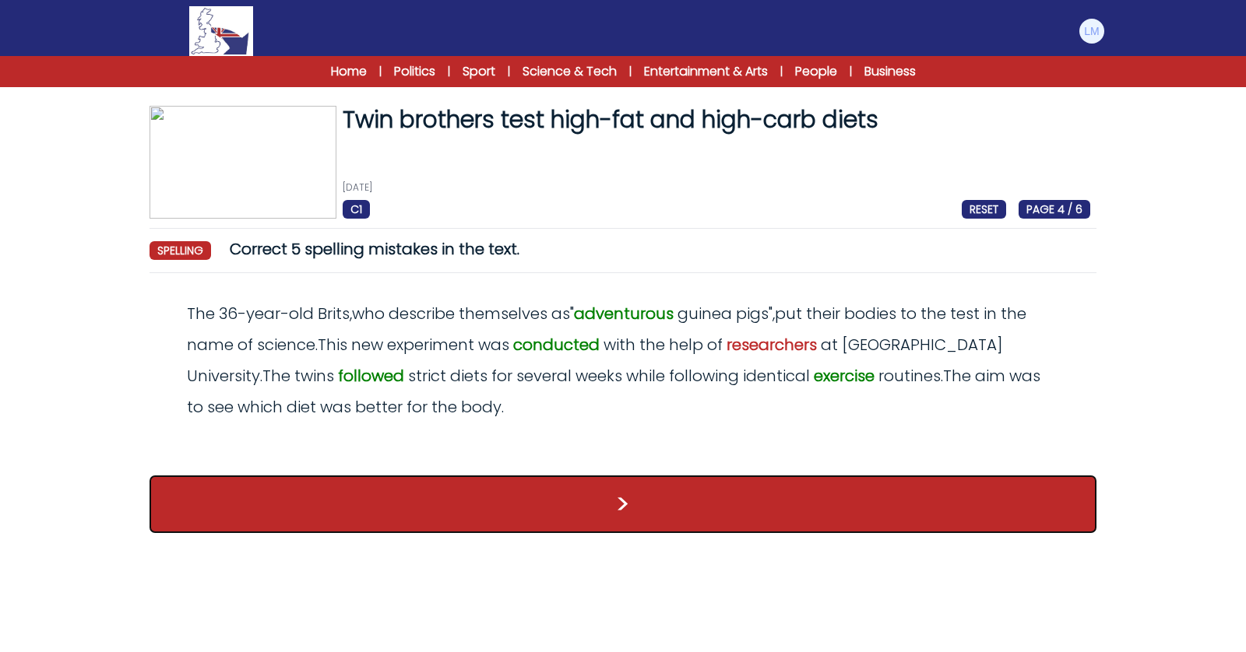
click at [723, 498] on button ">" at bounding box center [622, 505] width 947 height 58
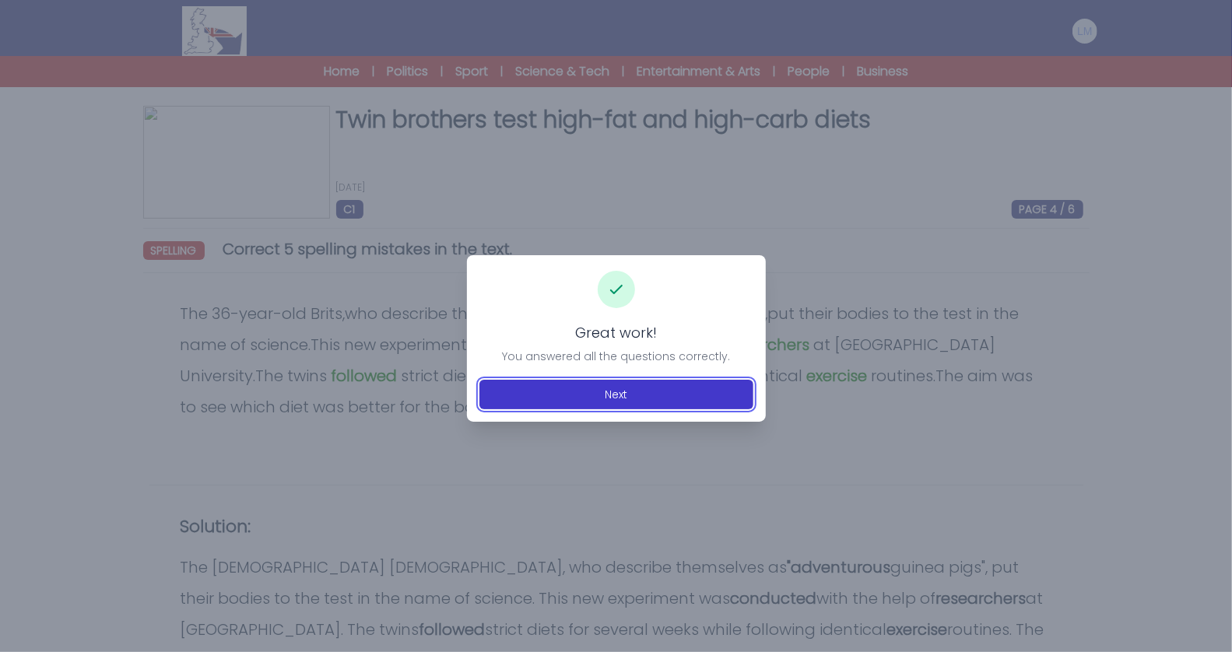
click at [659, 390] on button "Next" at bounding box center [617, 395] width 274 height 30
